Goal: Task Accomplishment & Management: Manage account settings

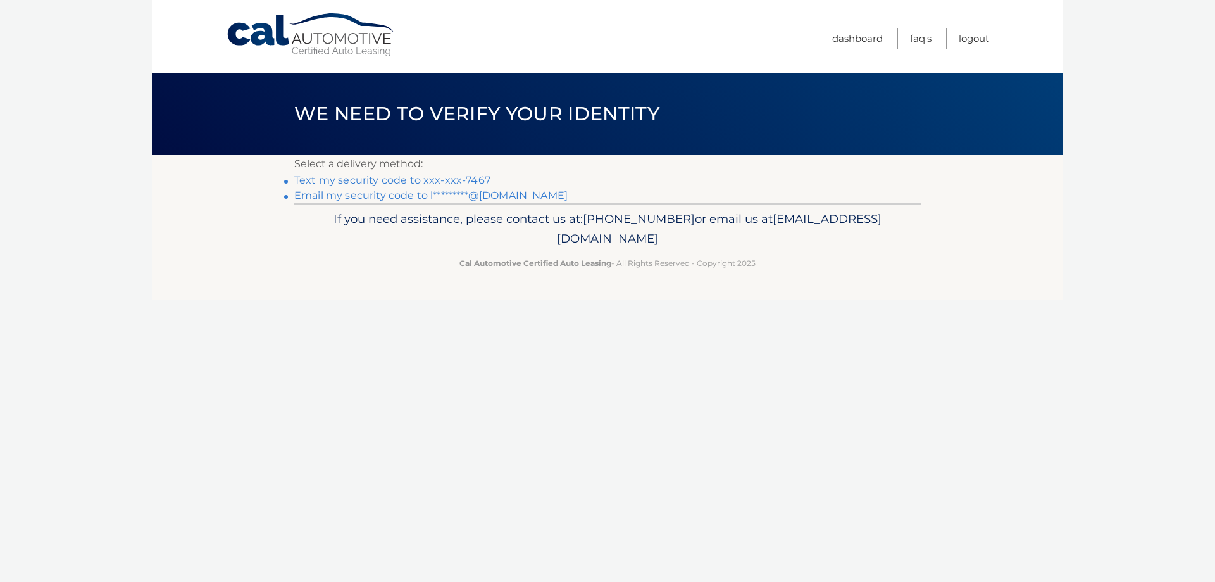
click at [466, 176] on link "Text my security code to xxx-xxx-7467" at bounding box center [392, 180] width 196 height 12
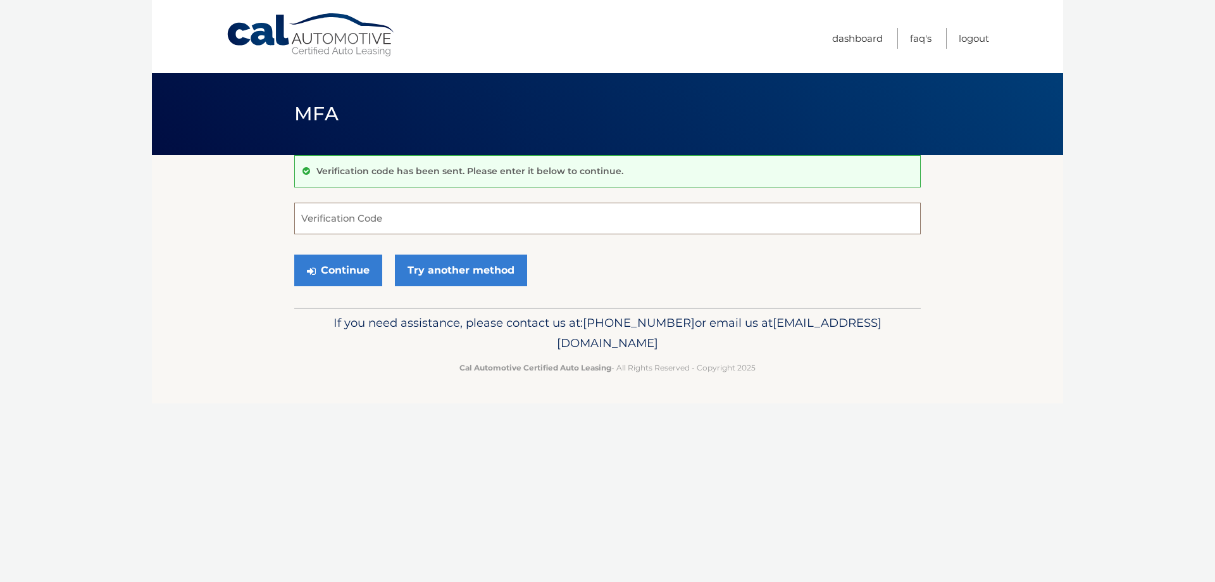
click at [469, 213] on input "Verification Code" at bounding box center [607, 219] width 627 height 32
type input "749233"
click at [359, 276] on button "Continue" at bounding box center [338, 270] width 88 height 32
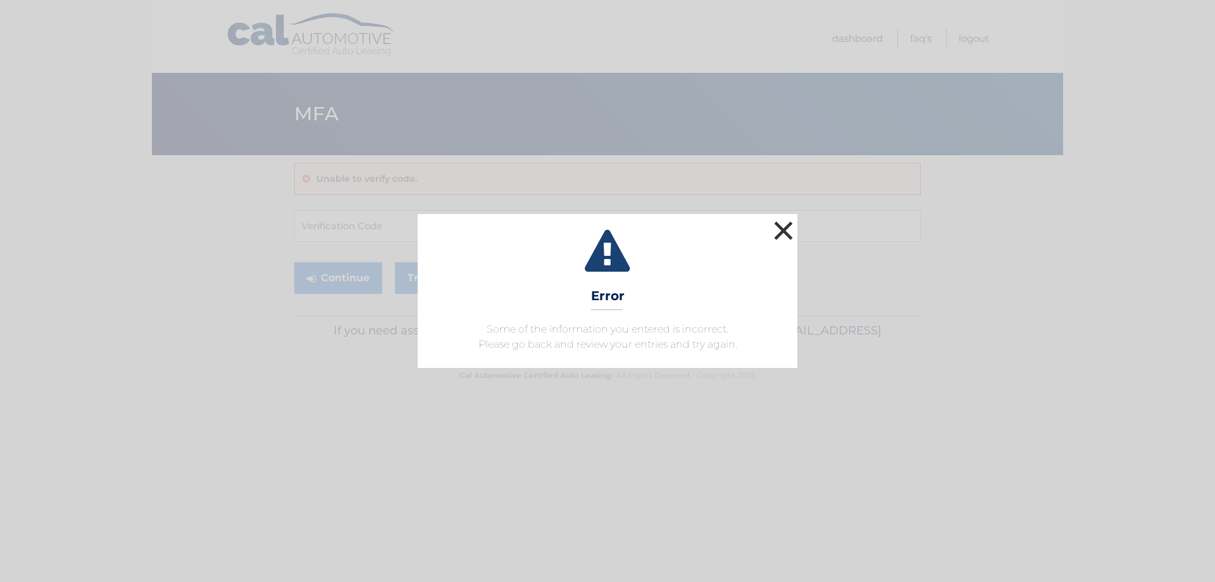
click at [782, 228] on button "×" at bounding box center [783, 230] width 25 height 25
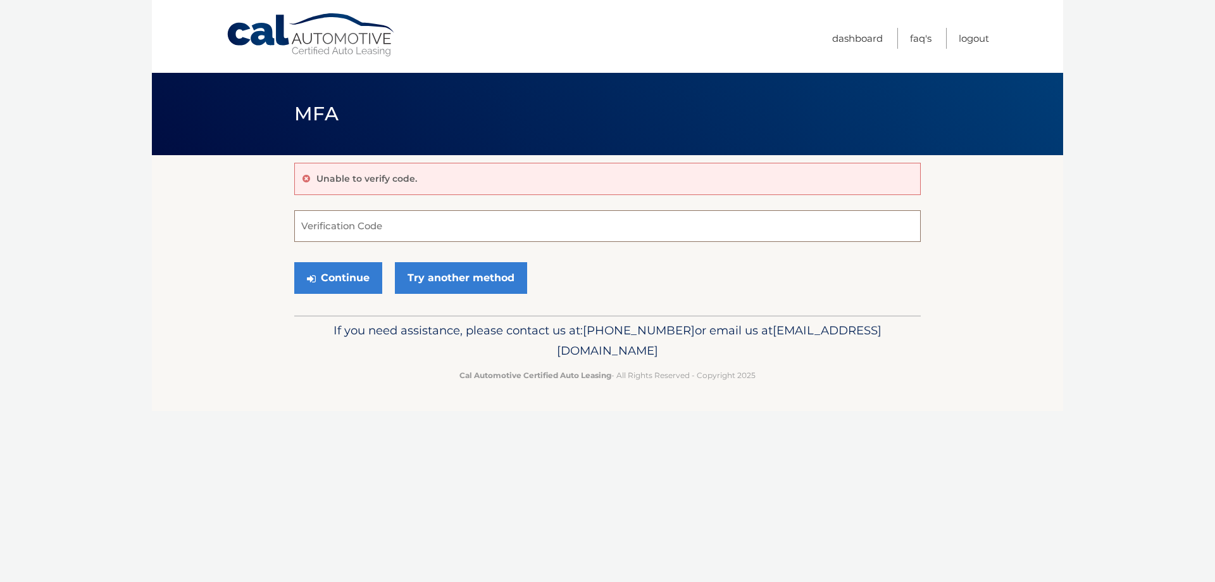
click at [634, 219] on input "Verification Code" at bounding box center [607, 226] width 627 height 32
click at [401, 279] on link "Try another method" at bounding box center [461, 278] width 132 height 32
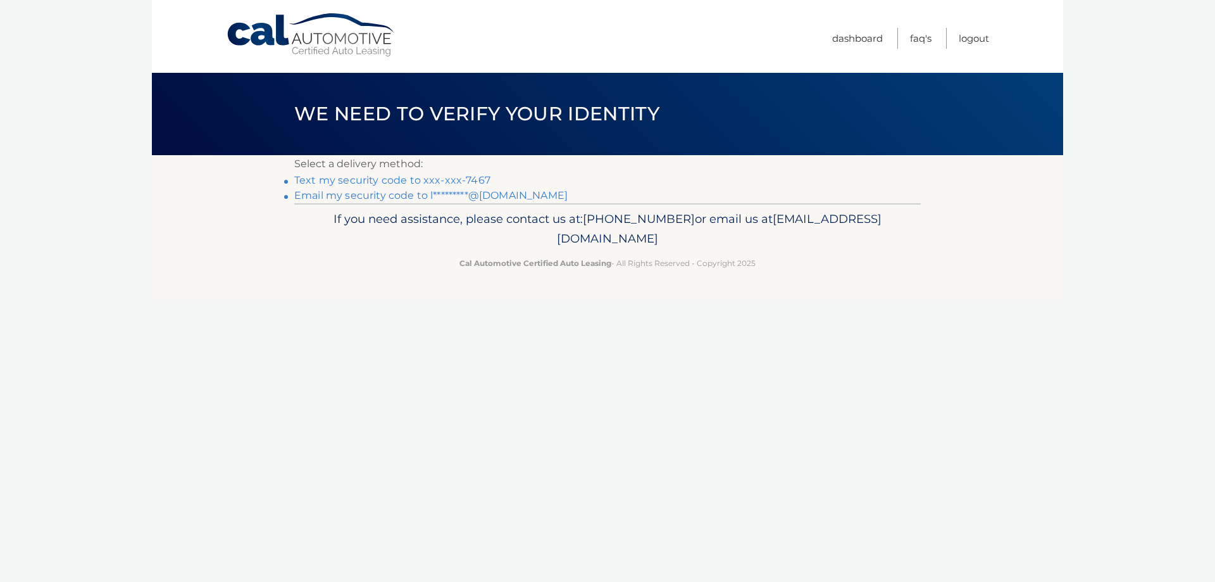
click at [403, 187] on li "Text my security code to xxx-xxx-7467" at bounding box center [607, 180] width 627 height 15
click at [403, 184] on link "Text my security code to xxx-xxx-7467" at bounding box center [392, 180] width 196 height 12
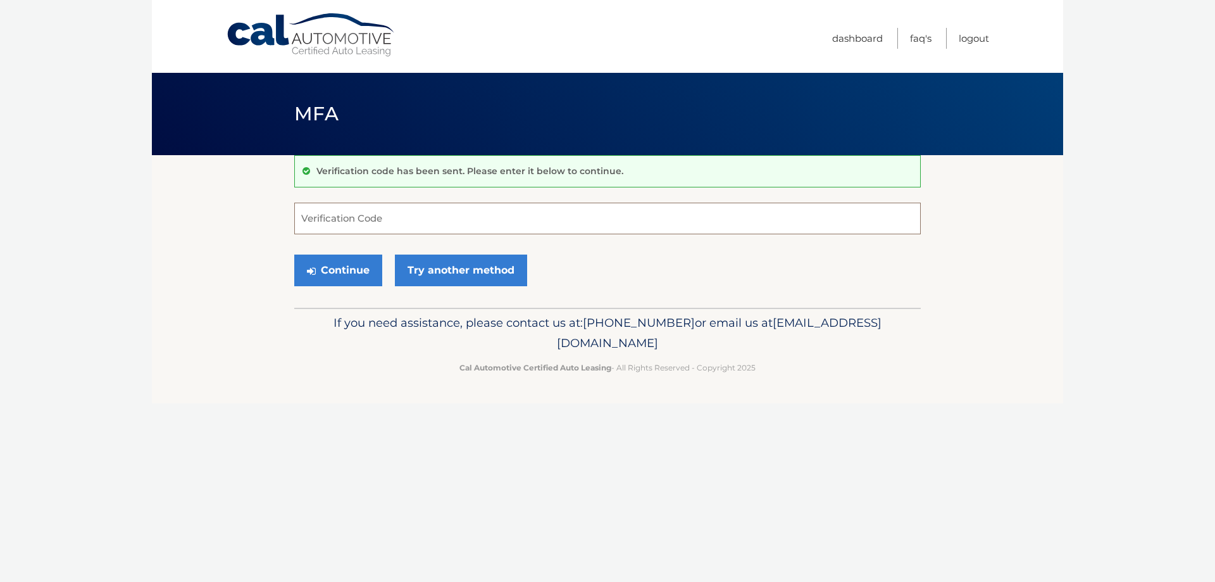
click at [366, 227] on input "Verification Code" at bounding box center [607, 219] width 627 height 32
type input "232326"
click at [322, 261] on button "Continue" at bounding box center [338, 270] width 88 height 32
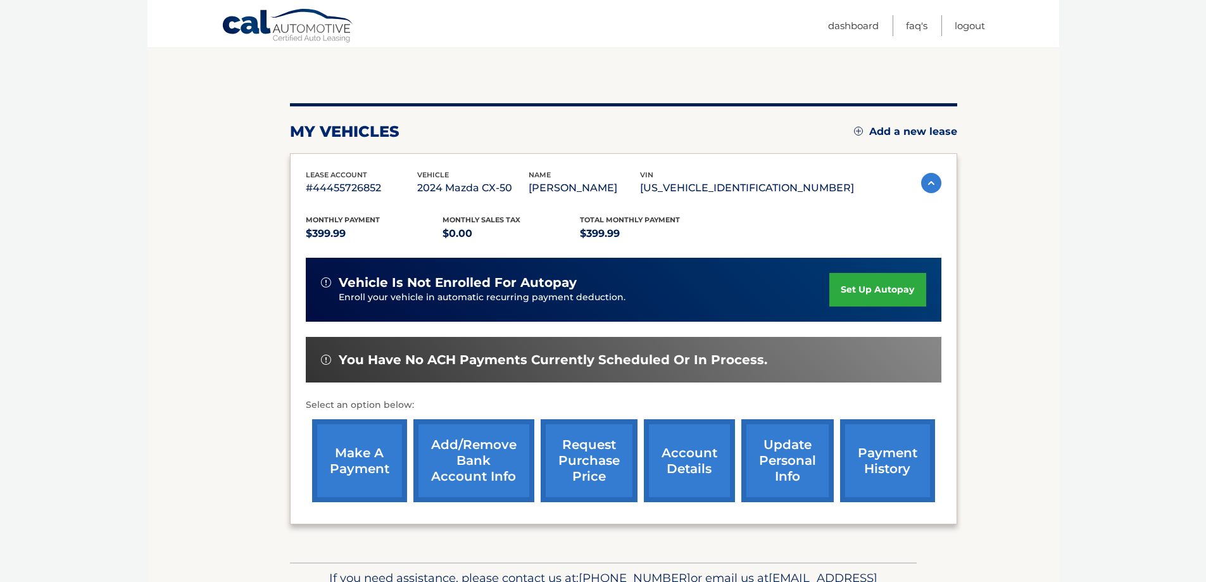
scroll to position [185, 0]
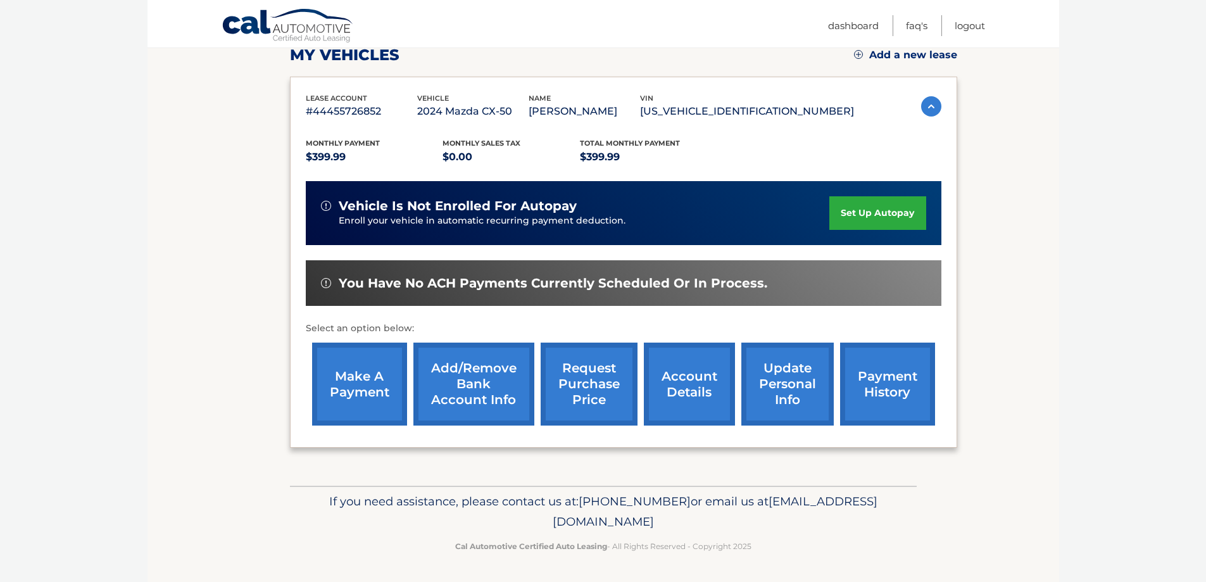
click at [650, 382] on link "account details" at bounding box center [689, 383] width 91 height 83
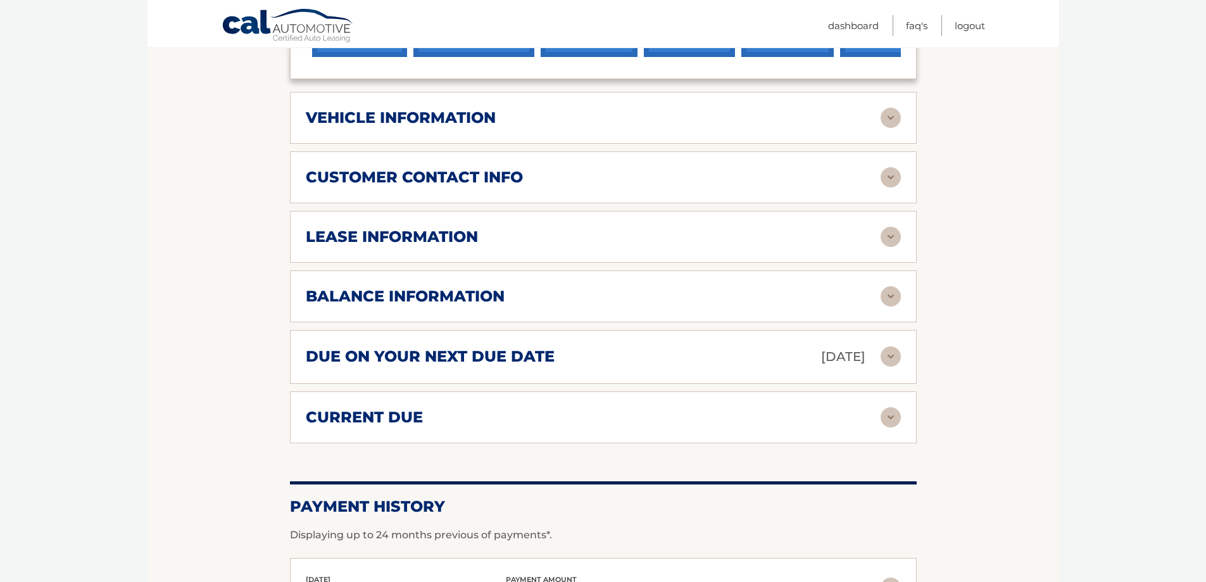
scroll to position [590, 0]
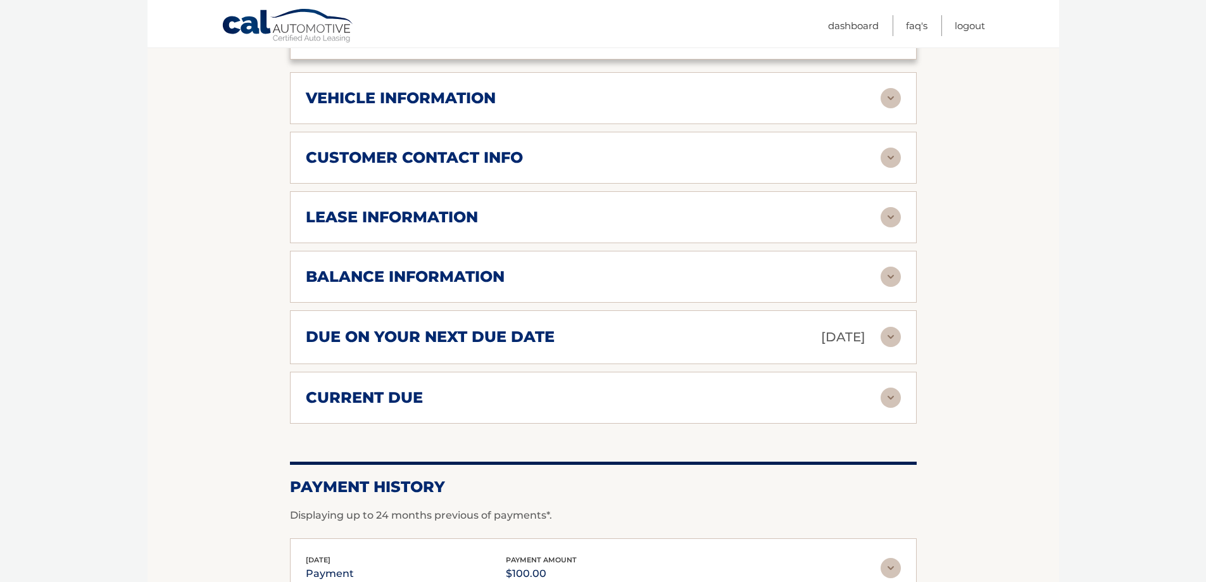
click at [883, 399] on img at bounding box center [890, 397] width 20 height 20
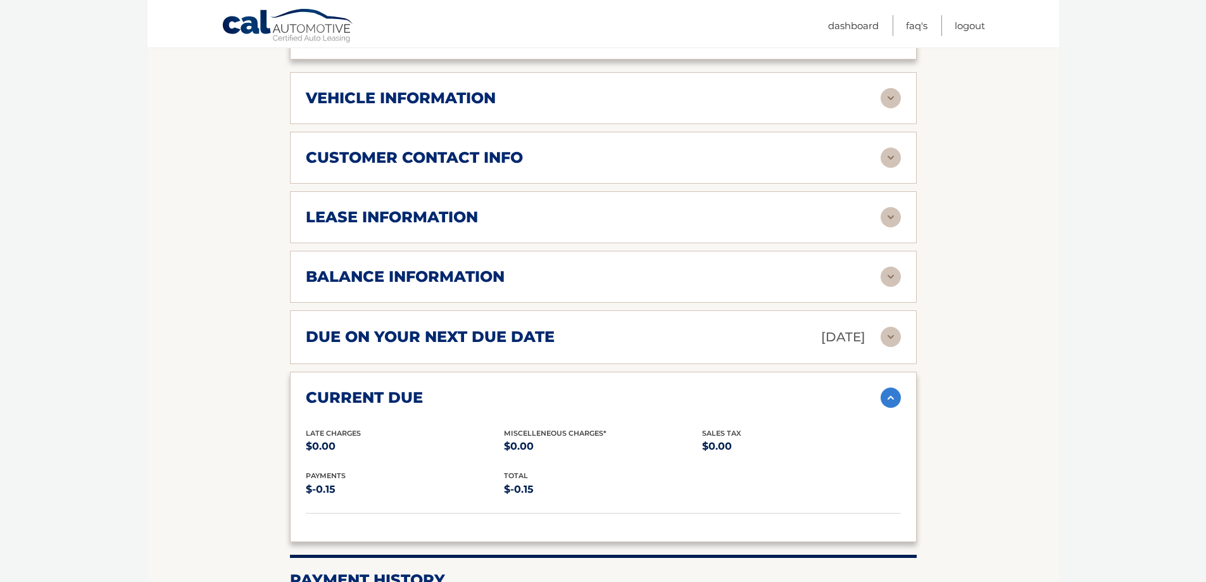
click at [886, 339] on img at bounding box center [890, 337] width 20 height 20
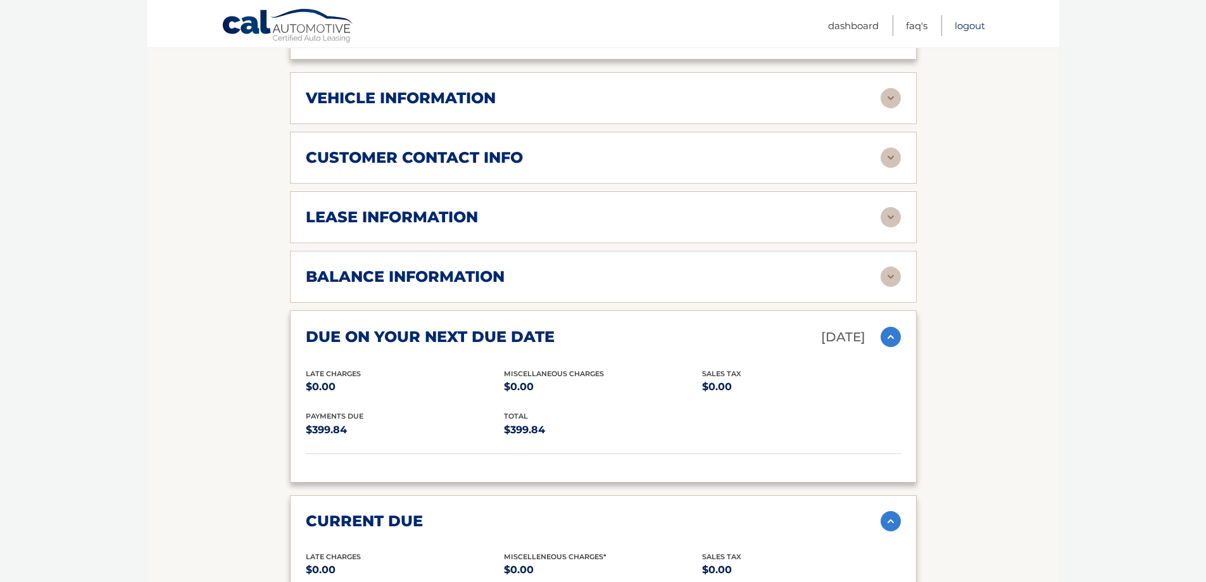
click at [966, 28] on link "Logout" at bounding box center [969, 25] width 30 height 21
